Goal: Information Seeking & Learning: Learn about a topic

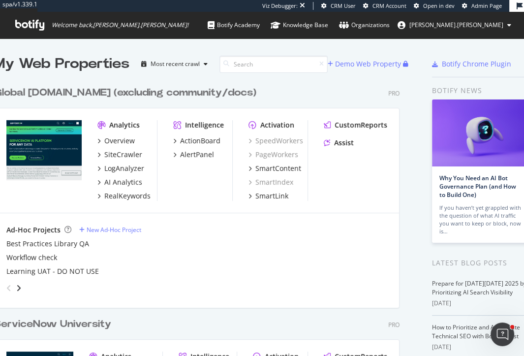
scroll to position [356, 524]
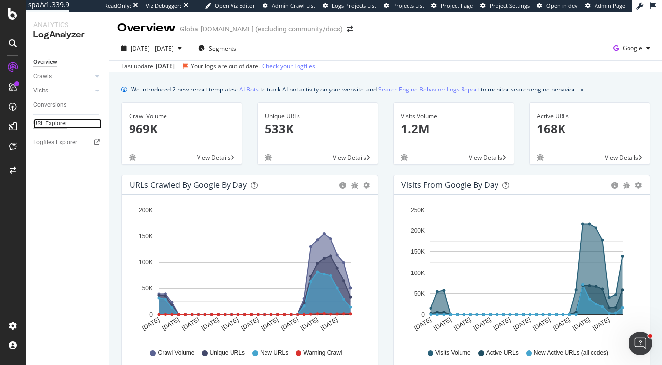
click at [50, 125] on div "URL Explorer" at bounding box center [49, 124] width 33 height 10
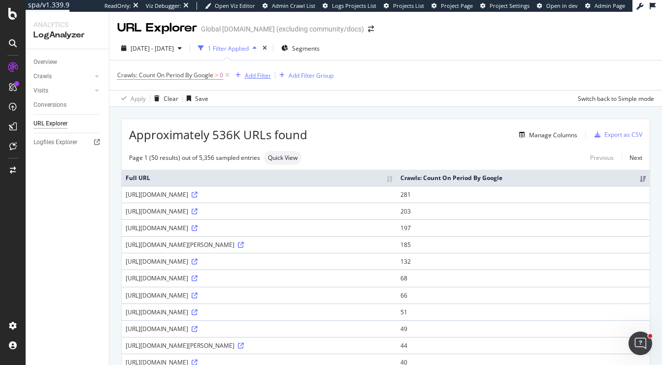
click at [254, 77] on div "Add Filter" at bounding box center [258, 75] width 26 height 8
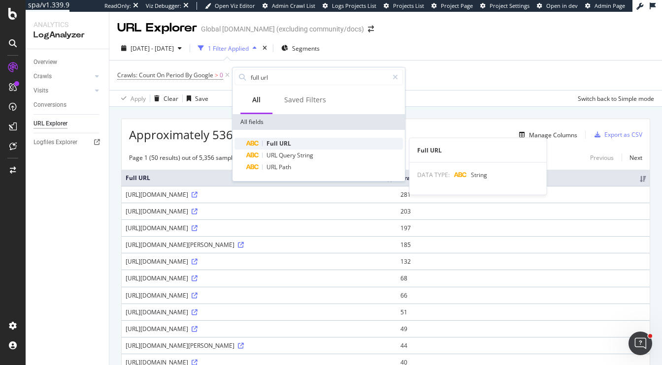
type input "full url"
click at [283, 143] on span "URL" at bounding box center [285, 143] width 12 height 8
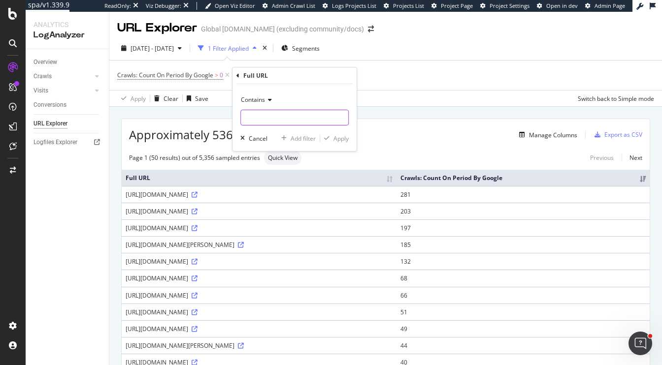
click at [283, 121] on input "text" at bounding box center [294, 118] width 107 height 16
type input "/community"
click at [331, 138] on div "button" at bounding box center [326, 138] width 13 height 6
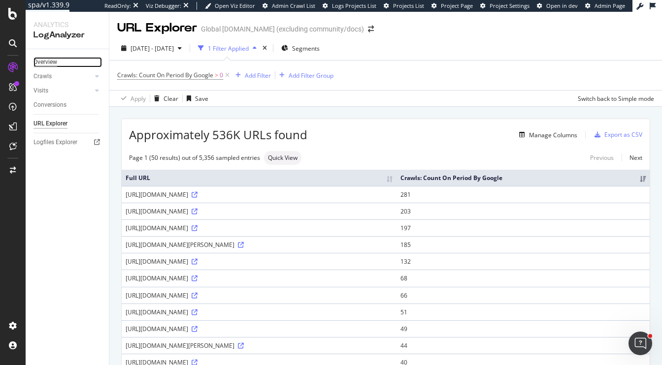
click at [45, 60] on div "Overview" at bounding box center [45, 62] width 24 height 10
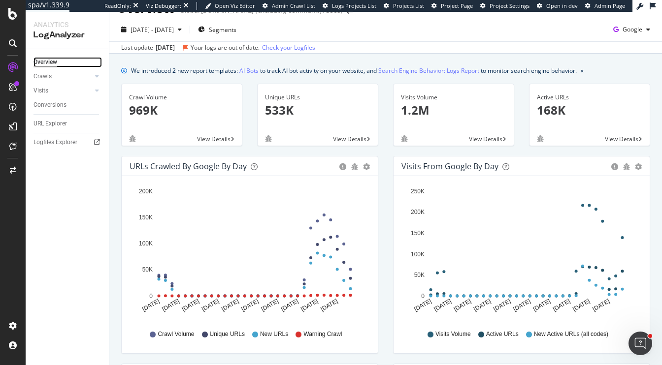
scroll to position [18, 0]
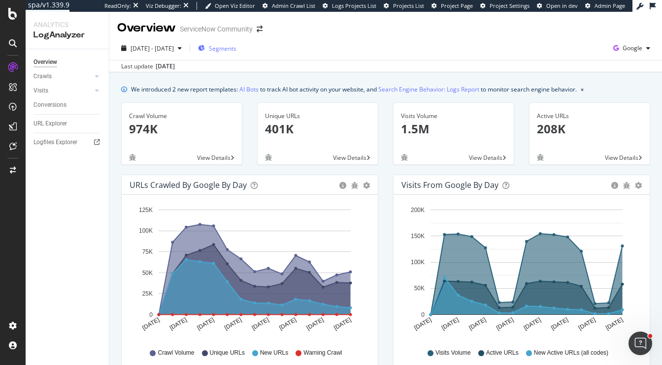
click at [240, 56] on button "Segments" at bounding box center [217, 48] width 46 height 16
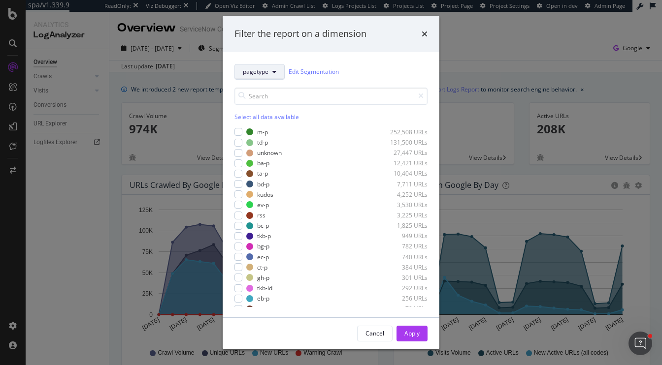
click at [269, 71] on button "pagetype" at bounding box center [259, 72] width 50 height 16
click at [397, 76] on div "pagetype Edit Segmentation" at bounding box center [330, 72] width 193 height 16
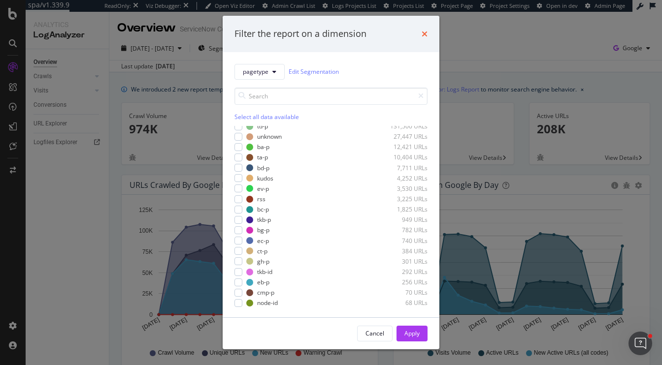
click at [427, 33] on icon "times" at bounding box center [424, 34] width 6 height 8
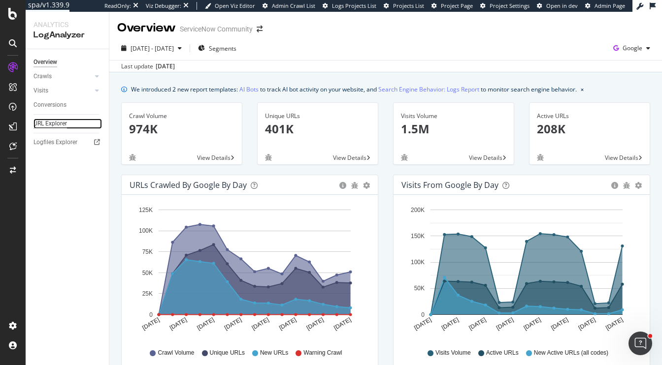
click at [55, 124] on div "URL Explorer" at bounding box center [49, 124] width 33 height 10
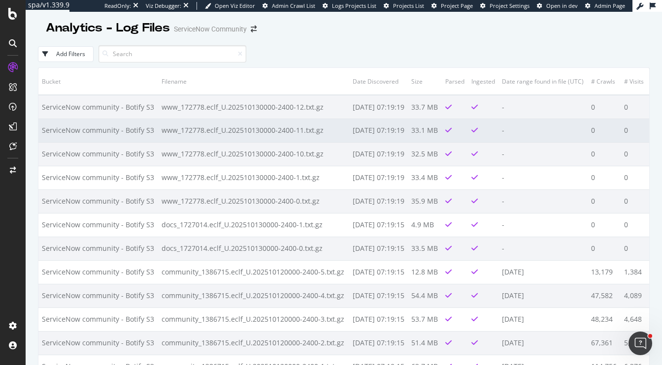
scroll to position [0, 0]
click at [79, 124] on td "ServiceNow community - Botify S3" at bounding box center [98, 130] width 120 height 24
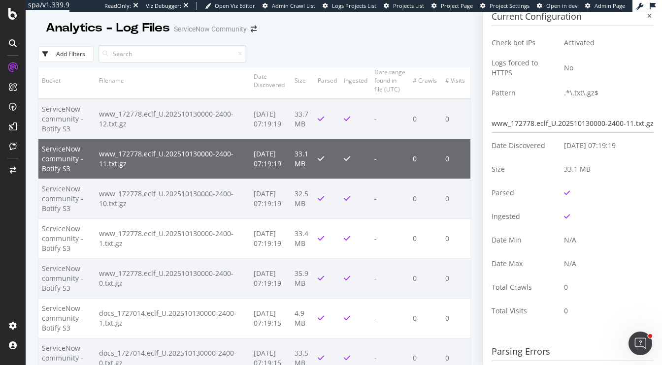
scroll to position [14, 0]
drag, startPoint x: 566, startPoint y: 146, endPoint x: 628, endPoint y: 146, distance: 62.5
click at [627, 146] on td "2025-10-15 07:19:19" at bounding box center [604, 145] width 97 height 24
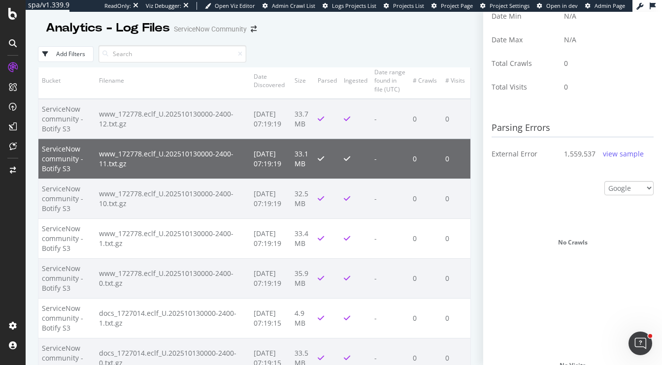
scroll to position [237, 0]
drag, startPoint x: 499, startPoint y: 157, endPoint x: 576, endPoint y: 156, distance: 77.8
click at [576, 157] on tr "External Error 1,559,537 view sample" at bounding box center [572, 154] width 162 height 24
click at [628, 156] on div "view sample" at bounding box center [623, 154] width 41 height 10
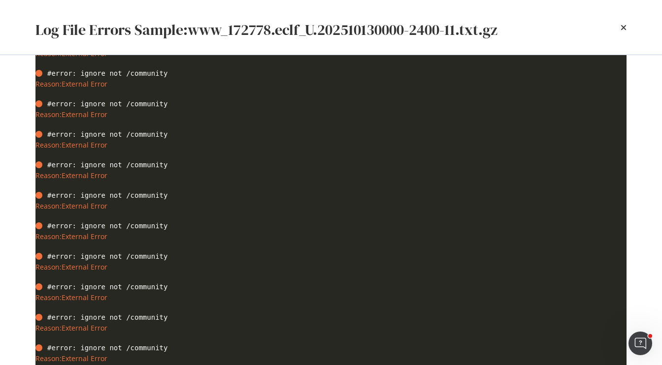
scroll to position [449, 0]
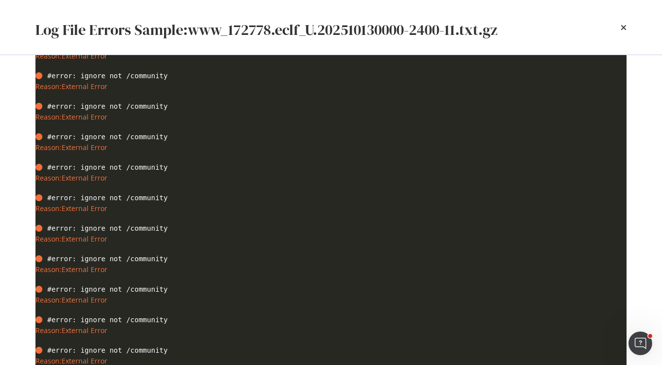
click at [620, 27] on div "Log File Errors Sample: www_172778.eclf_U.202510130000-2400-11.txt.gz" at bounding box center [330, 27] width 591 height 31
click at [625, 27] on icon "times" at bounding box center [623, 28] width 6 height 8
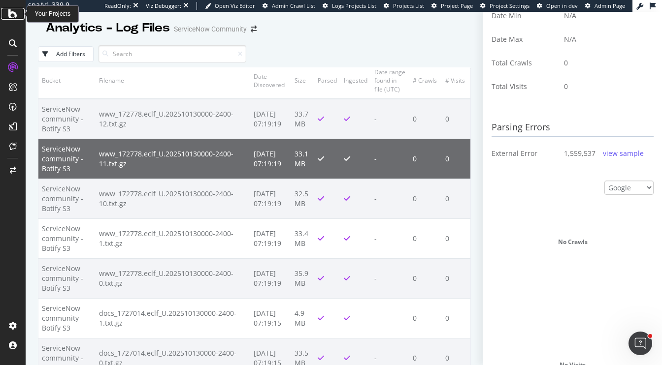
click at [11, 15] on icon at bounding box center [12, 14] width 9 height 12
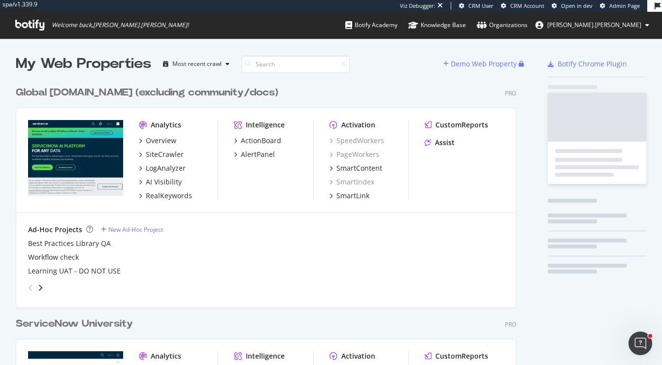
scroll to position [1548, 508]
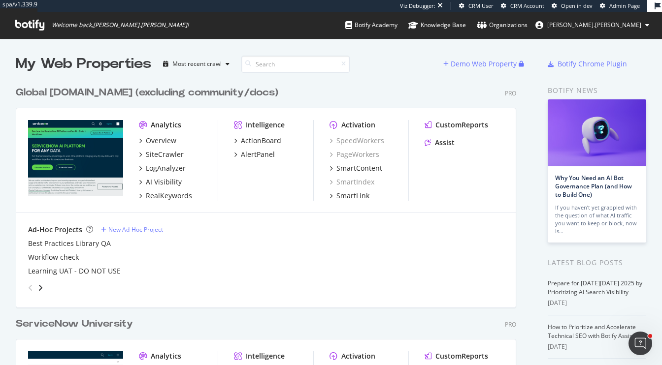
click at [115, 97] on div "Global Servicenow.com (excluding community/docs)" at bounding box center [147, 93] width 262 height 14
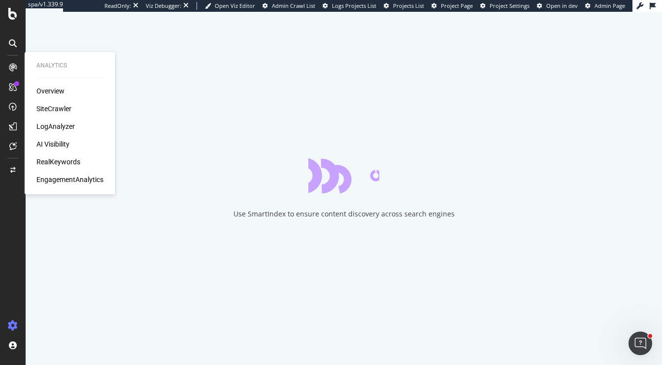
click at [57, 125] on div "LogAnalyzer" at bounding box center [55, 127] width 38 height 10
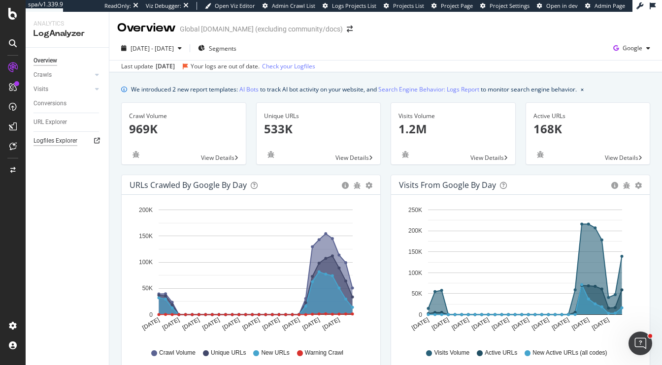
click at [54, 142] on div "Logfiles Explorer" at bounding box center [55, 141] width 44 height 10
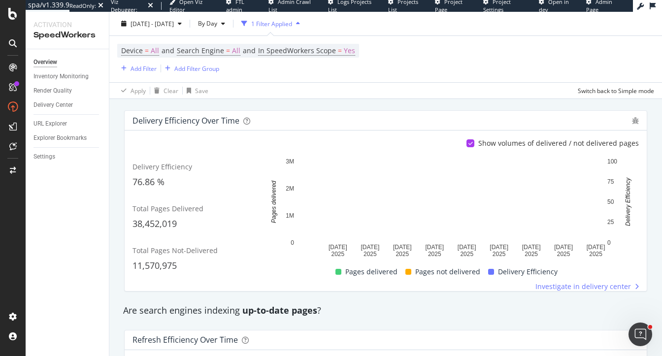
scroll to position [167, 0]
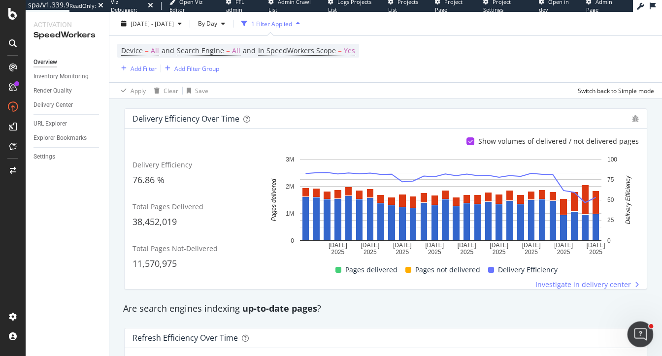
click at [524, 329] on icon "Open Intercom Messenger" at bounding box center [639, 333] width 16 height 16
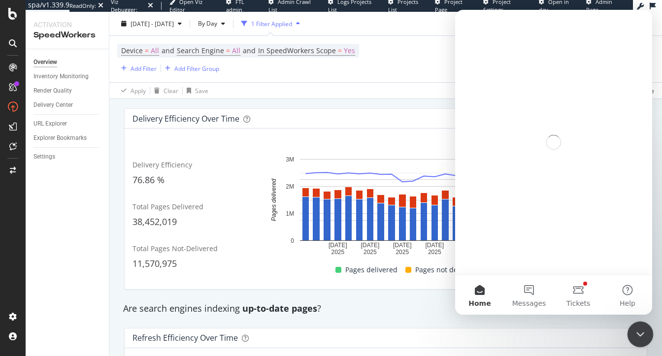
scroll to position [0, 0]
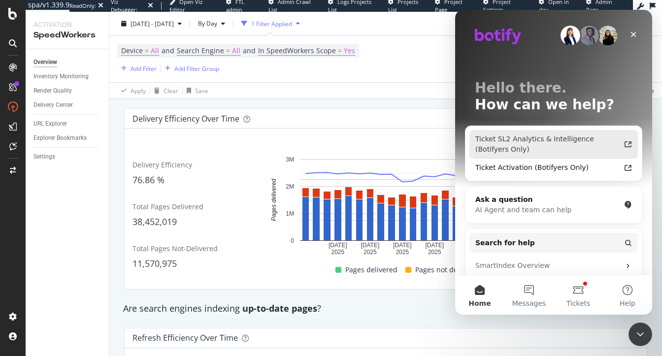
click at [524, 144] on icon "Intercom messenger" at bounding box center [628, 144] width 8 height 8
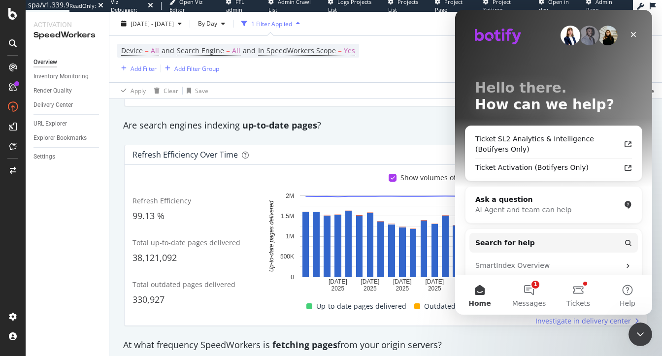
scroll to position [351, 0]
